Goal: Transaction & Acquisition: Purchase product/service

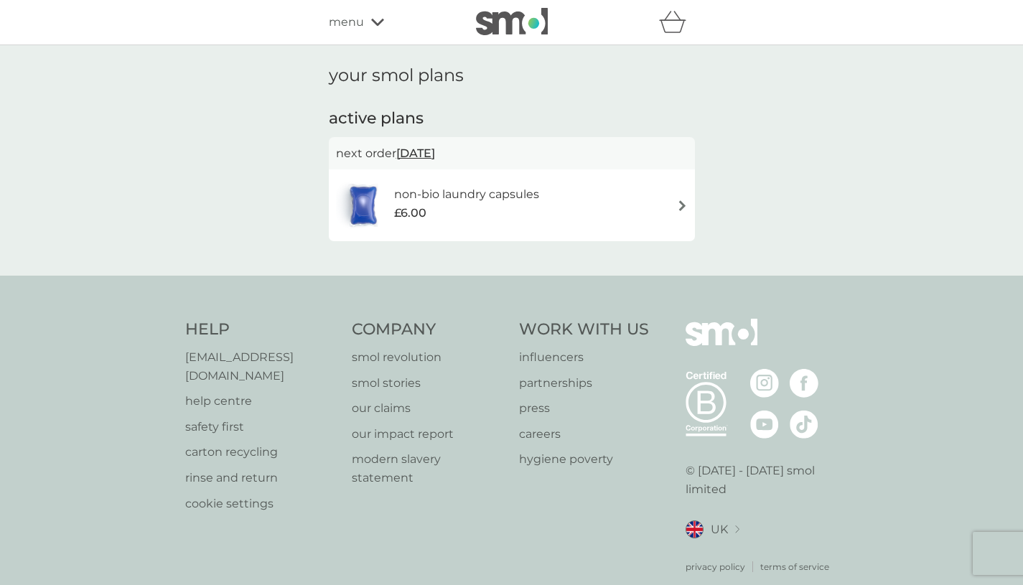
click at [371, 24] on icon at bounding box center [377, 22] width 13 height 9
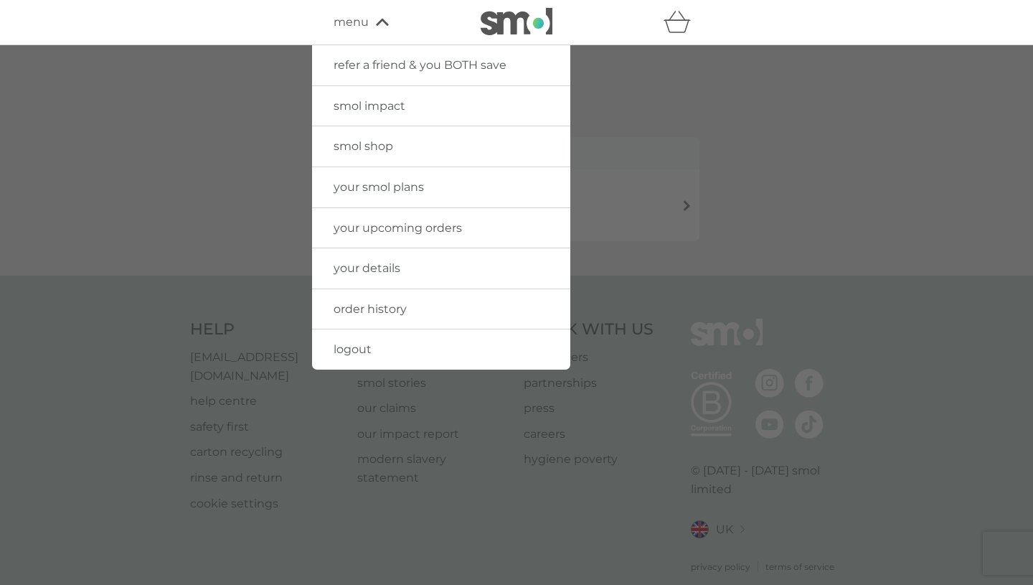
click at [371, 147] on span "smol shop" at bounding box center [364, 146] width 60 height 14
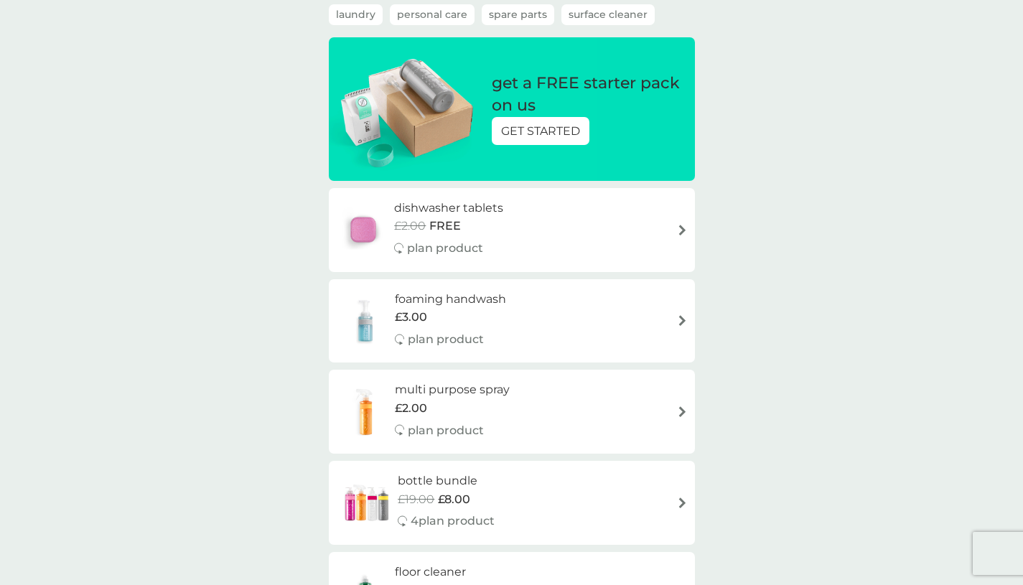
scroll to position [143, 0]
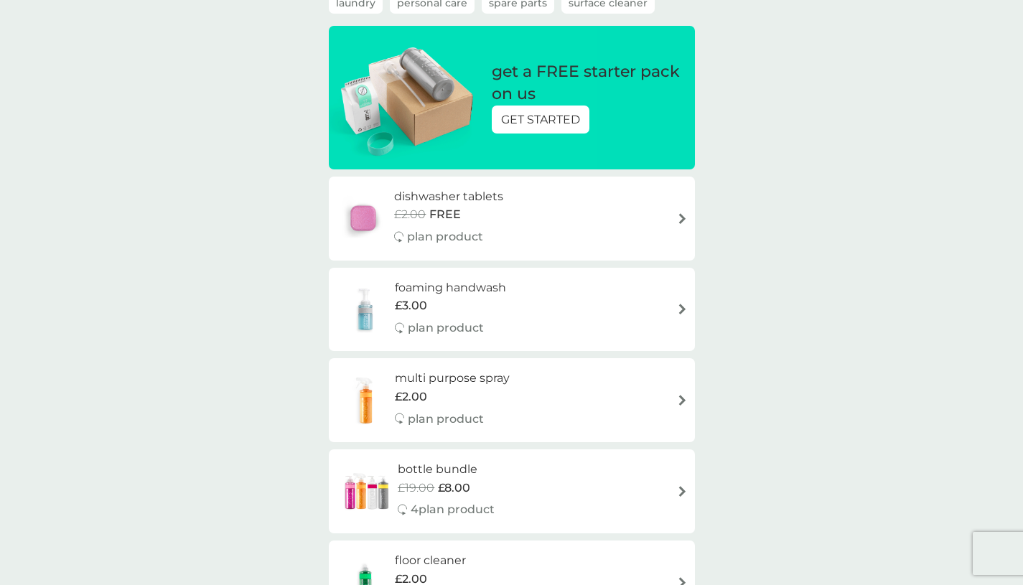
click at [506, 218] on div "dishwasher tablets £2.00 FREE plan product" at bounding box center [455, 218] width 123 height 62
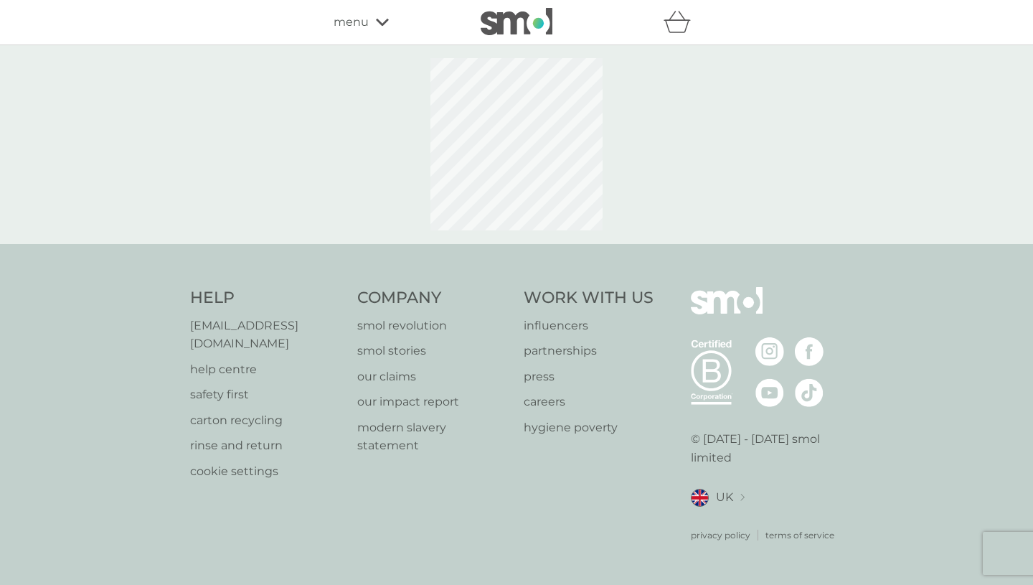
select select "42"
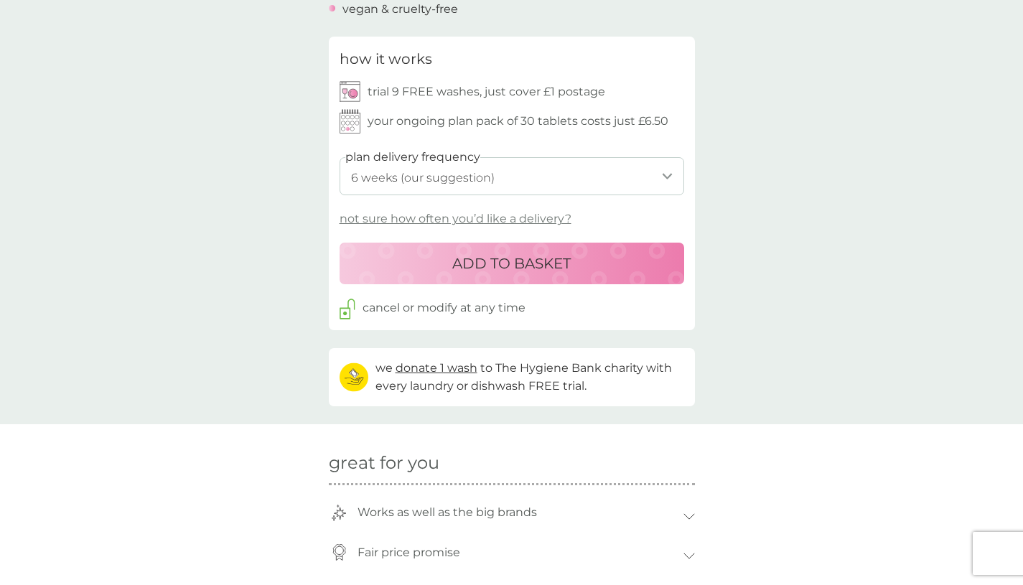
scroll to position [634, 0]
click at [500, 181] on select "1 week 2 weeks 3 weeks 4 weeks 5 weeks 6 weeks (our suggestion) 7 weeks 8 weeks…" at bounding box center [511, 175] width 344 height 38
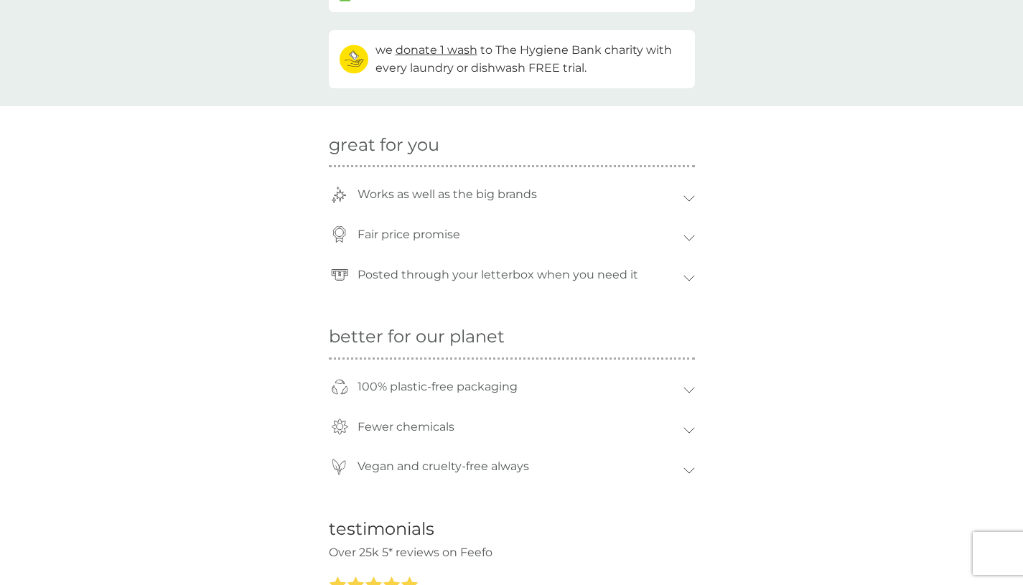
scroll to position [0, 0]
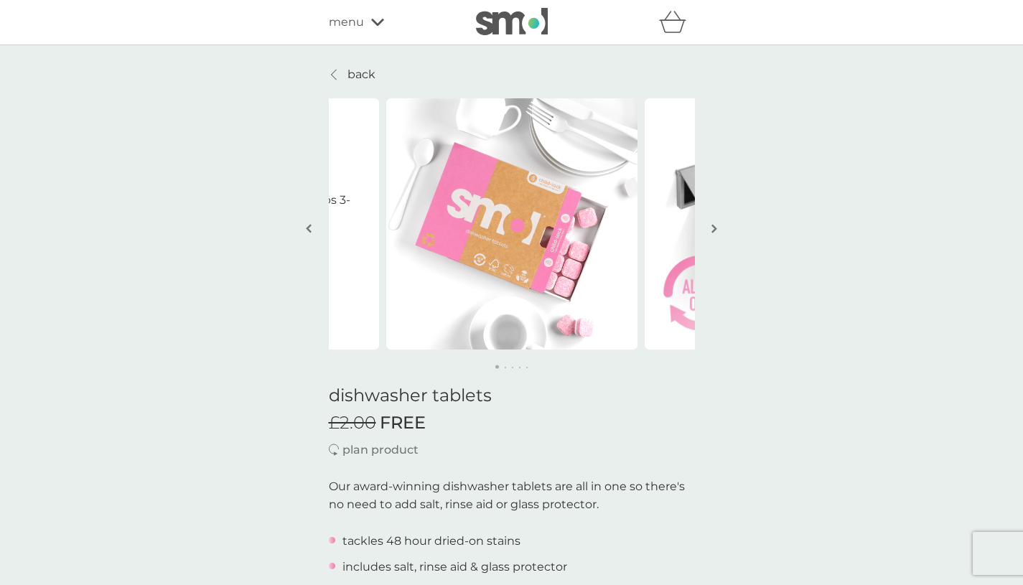
click at [358, 74] on p "back" at bounding box center [361, 74] width 28 height 19
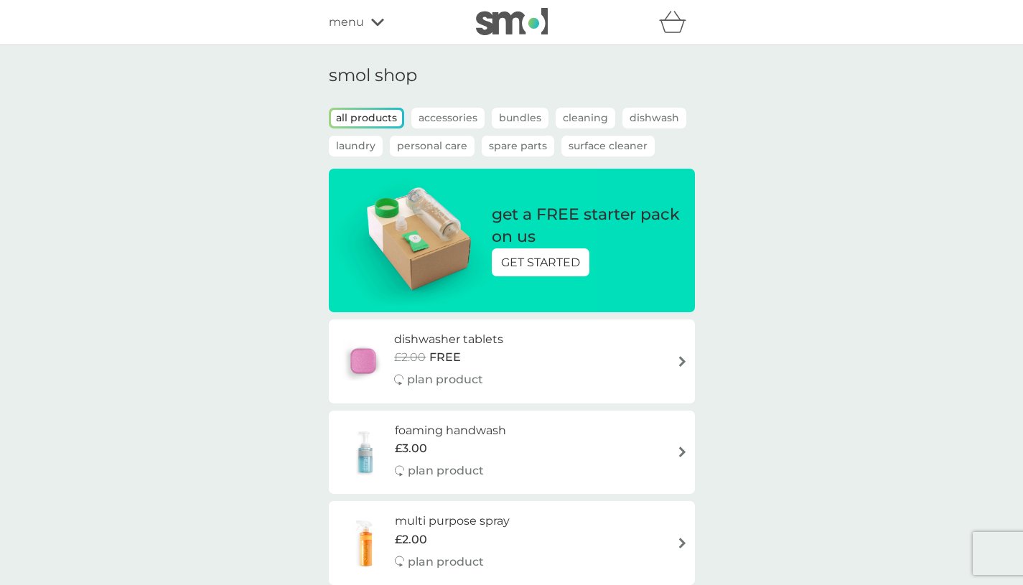
scroll to position [94, 0]
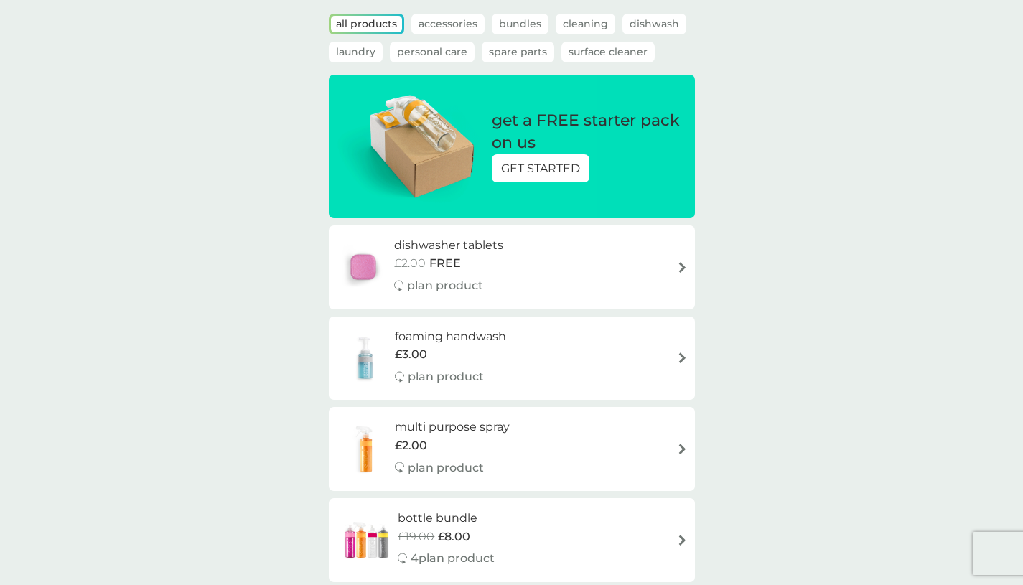
click at [564, 253] on div "dishwasher tablets £2.00 FREE plan product" at bounding box center [512, 267] width 352 height 62
select select "42"
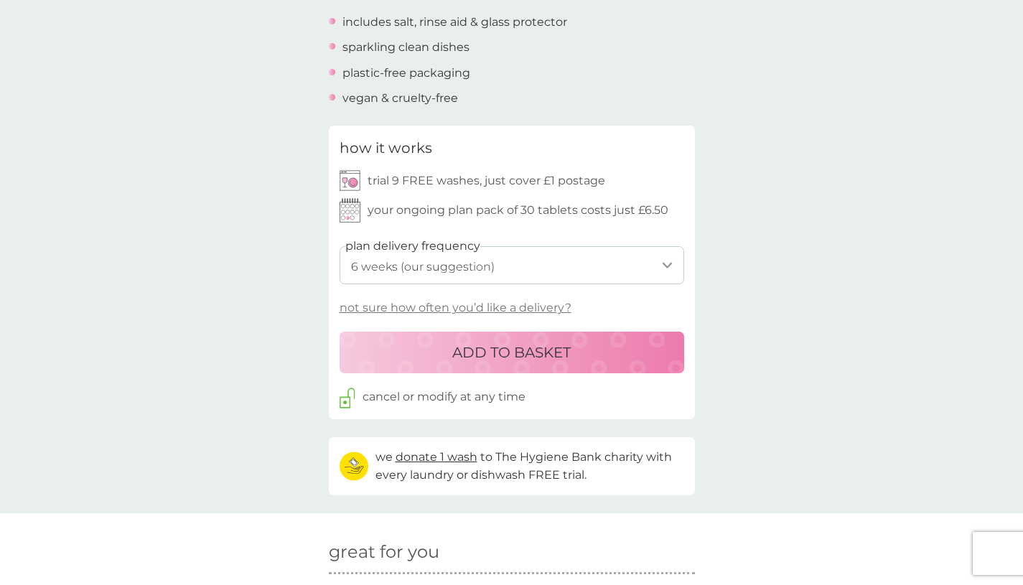
scroll to position [595, 0]
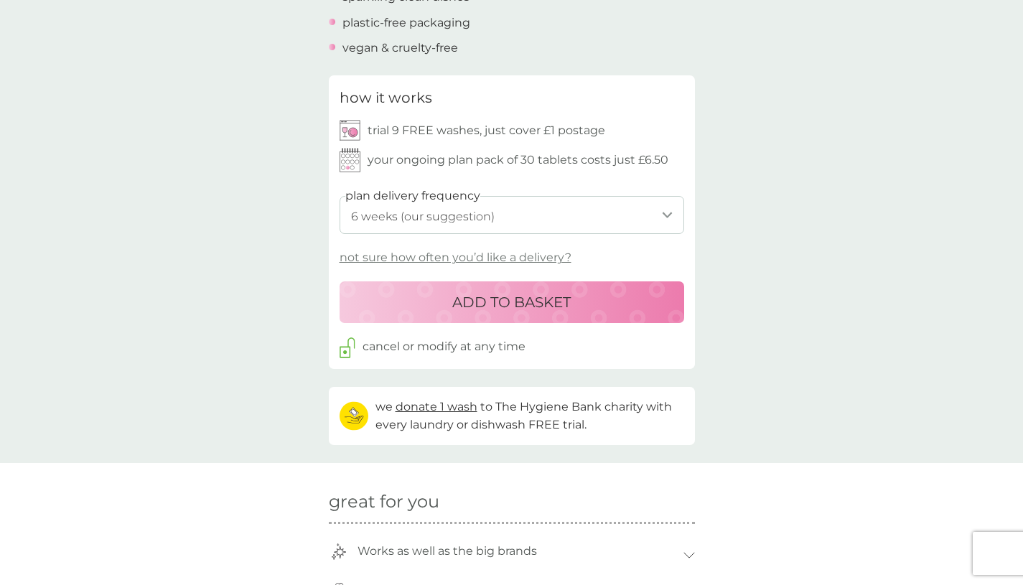
click at [526, 228] on select "1 week 2 weeks 3 weeks 4 weeks 5 weeks 6 weeks (our suggestion) 7 weeks 8 weeks…" at bounding box center [511, 215] width 344 height 38
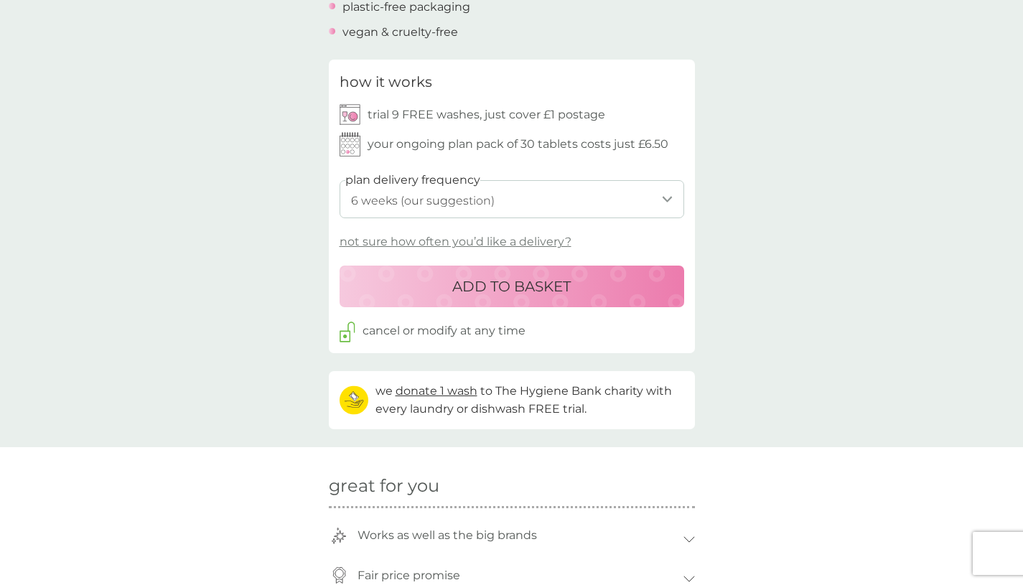
scroll to position [612, 0]
